Goal: Information Seeking & Learning: Learn about a topic

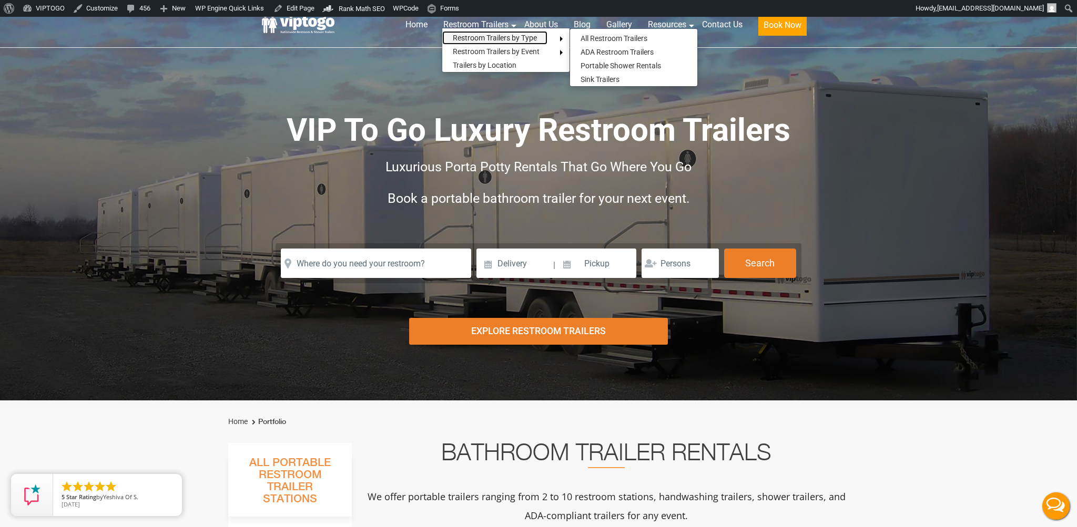
click at [488, 36] on link "Restroom Trailers by Type" at bounding box center [494, 38] width 105 height 14
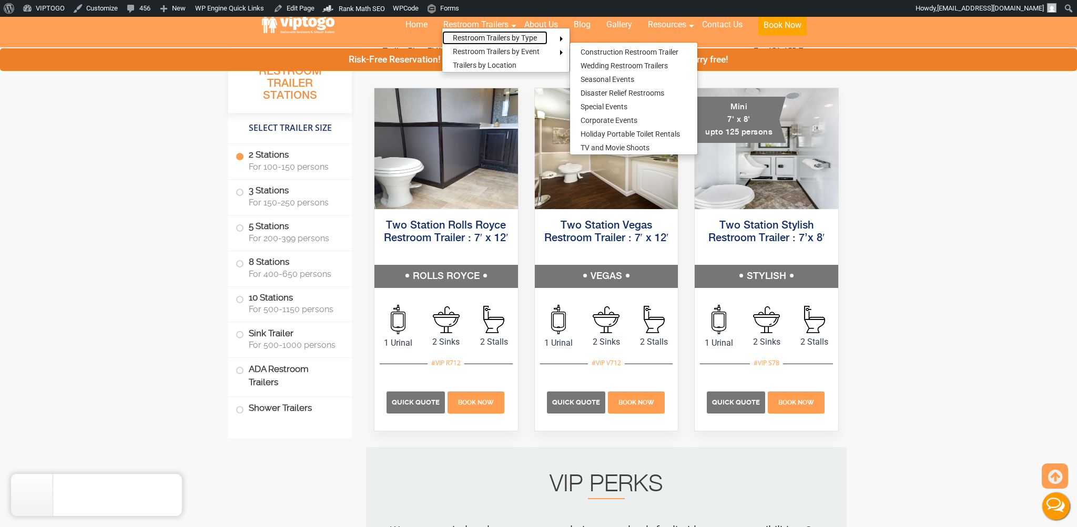
scroll to position [510, 0]
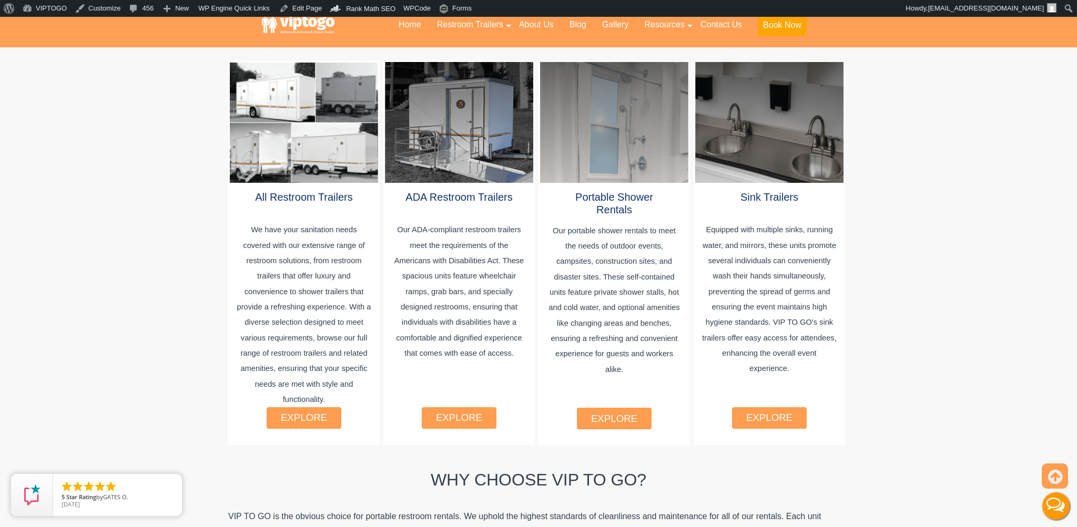
scroll to position [586, 0]
click at [609, 413] on link "explore" at bounding box center [614, 418] width 46 height 11
